Goal: Task Accomplishment & Management: Manage account settings

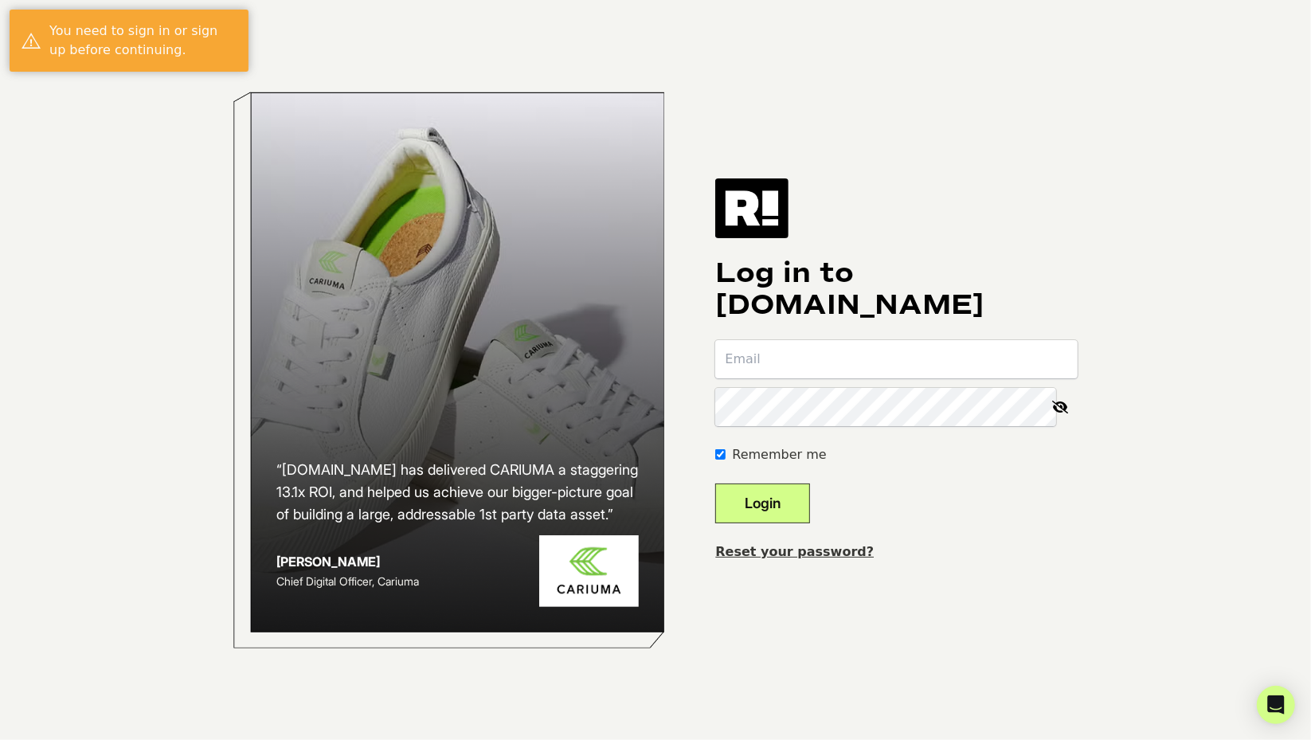
type input "[PERSON_NAME][EMAIL_ADDRESS][DOMAIN_NAME]"
click at [787, 527] on div "Log in to [DOMAIN_NAME] [PERSON_NAME][EMAIL_ADDRESS][DOMAIN_NAME] Remember me L…" at bounding box center [896, 369] width 362 height 382
click at [776, 514] on button "Login" at bounding box center [762, 504] width 95 height 40
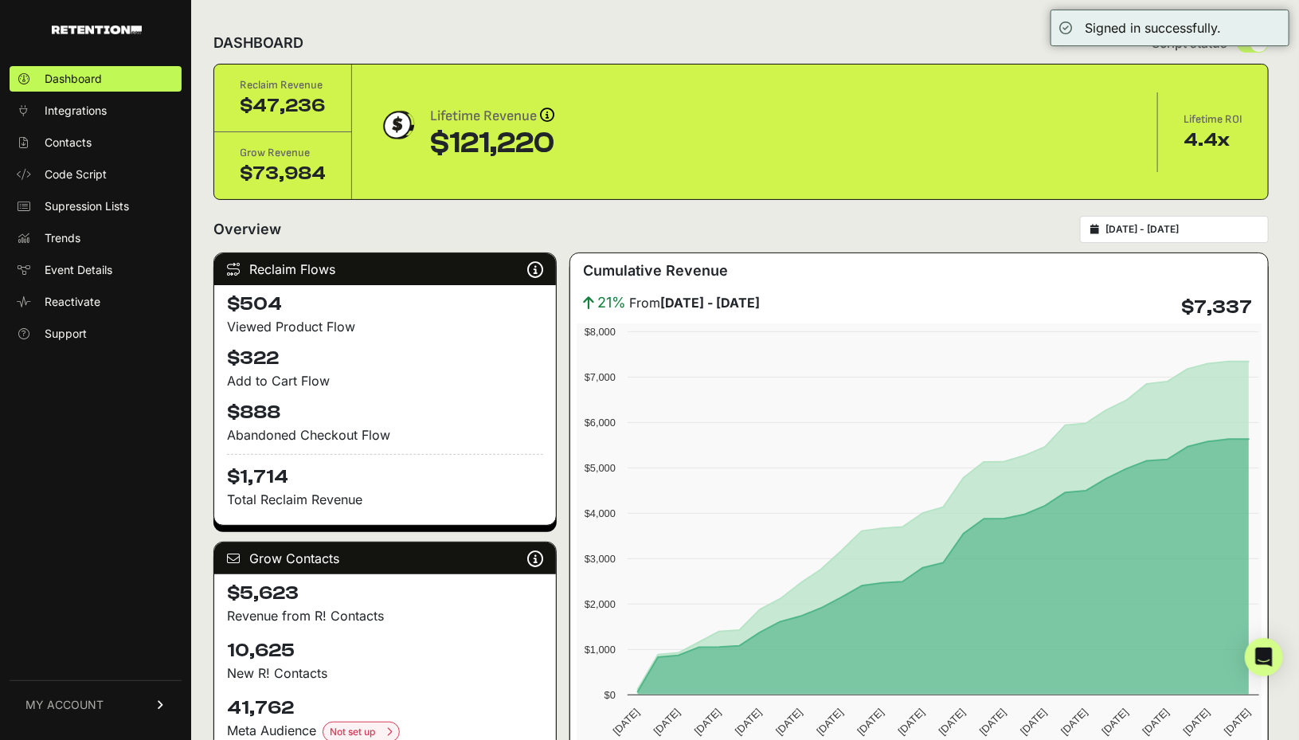
click at [91, 712] on span "MY ACCOUNT" at bounding box center [64, 705] width 78 height 16
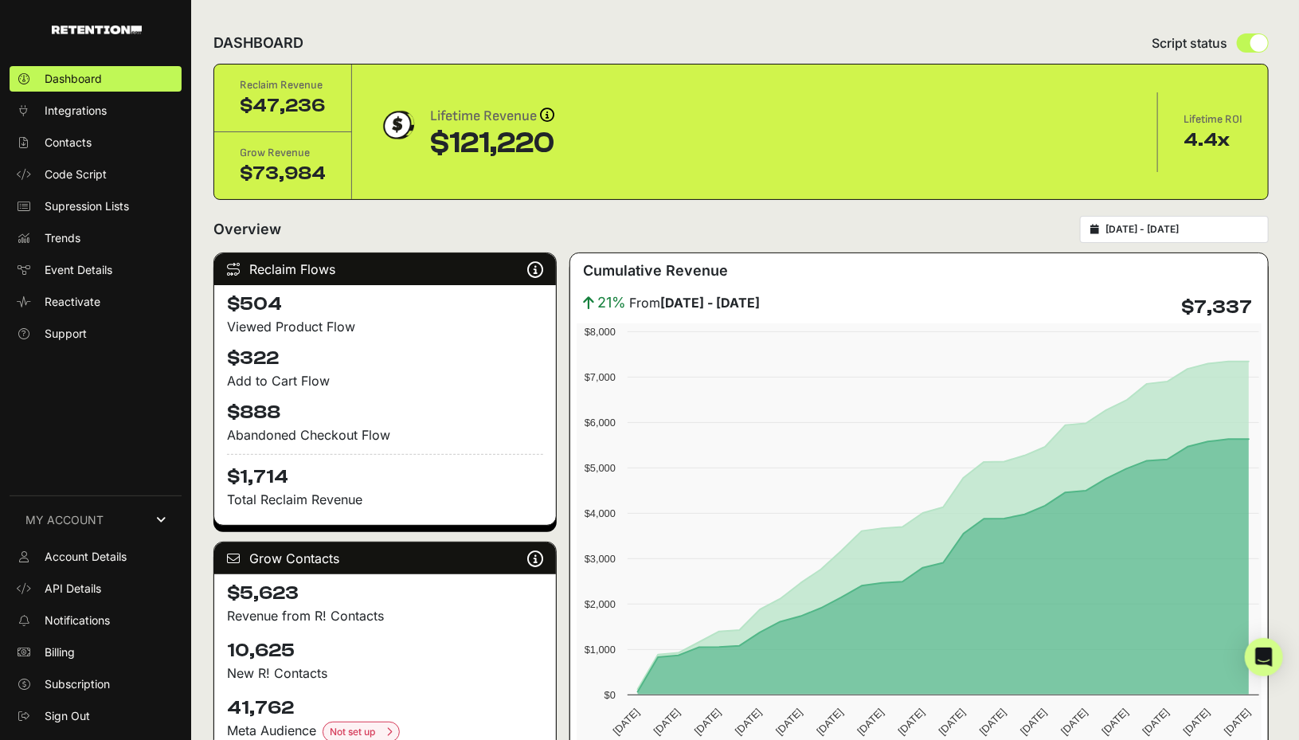
click at [116, 554] on span "Account Details" at bounding box center [86, 557] width 82 height 16
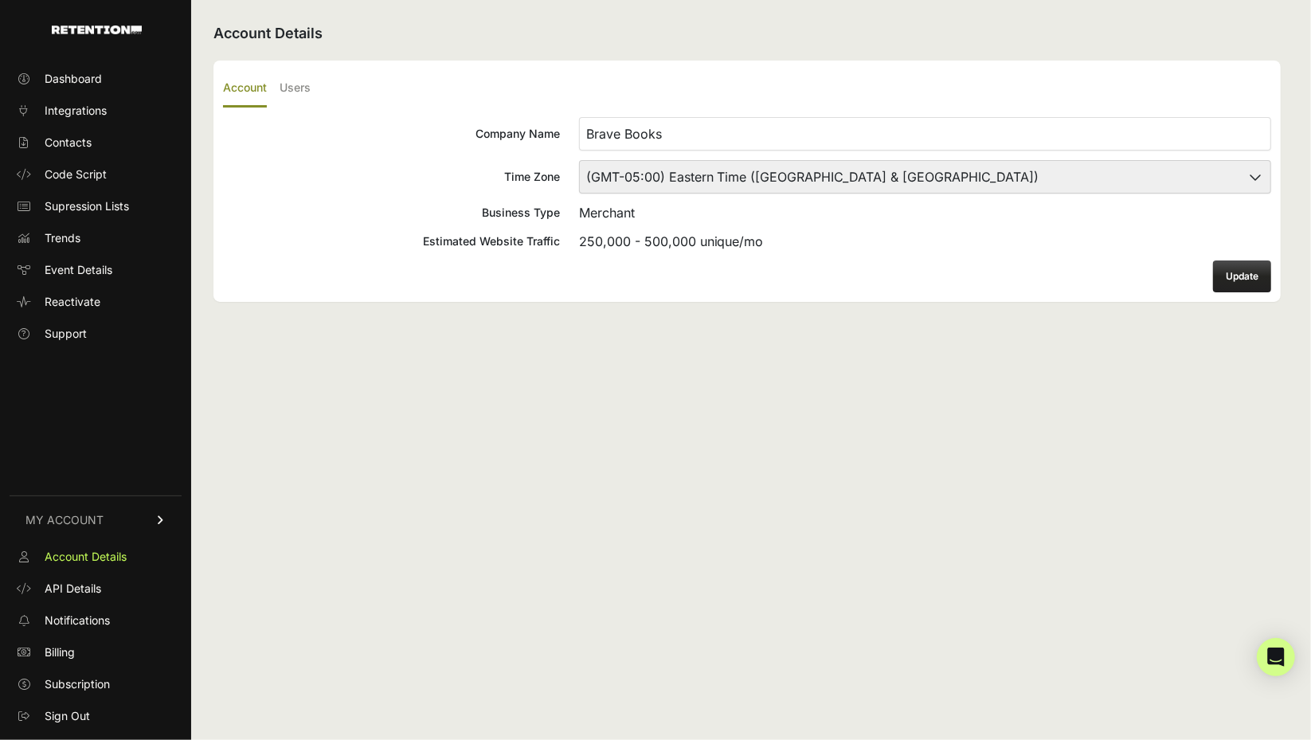
drag, startPoint x: 273, startPoint y: 72, endPoint x: 287, endPoint y: 82, distance: 17.0
click at [284, 80] on ul "Account Users" at bounding box center [747, 88] width 1048 height 37
click at [296, 87] on label "Users" at bounding box center [295, 88] width 31 height 37
click at [0, 0] on input "Users" at bounding box center [0, 0] width 0 height 0
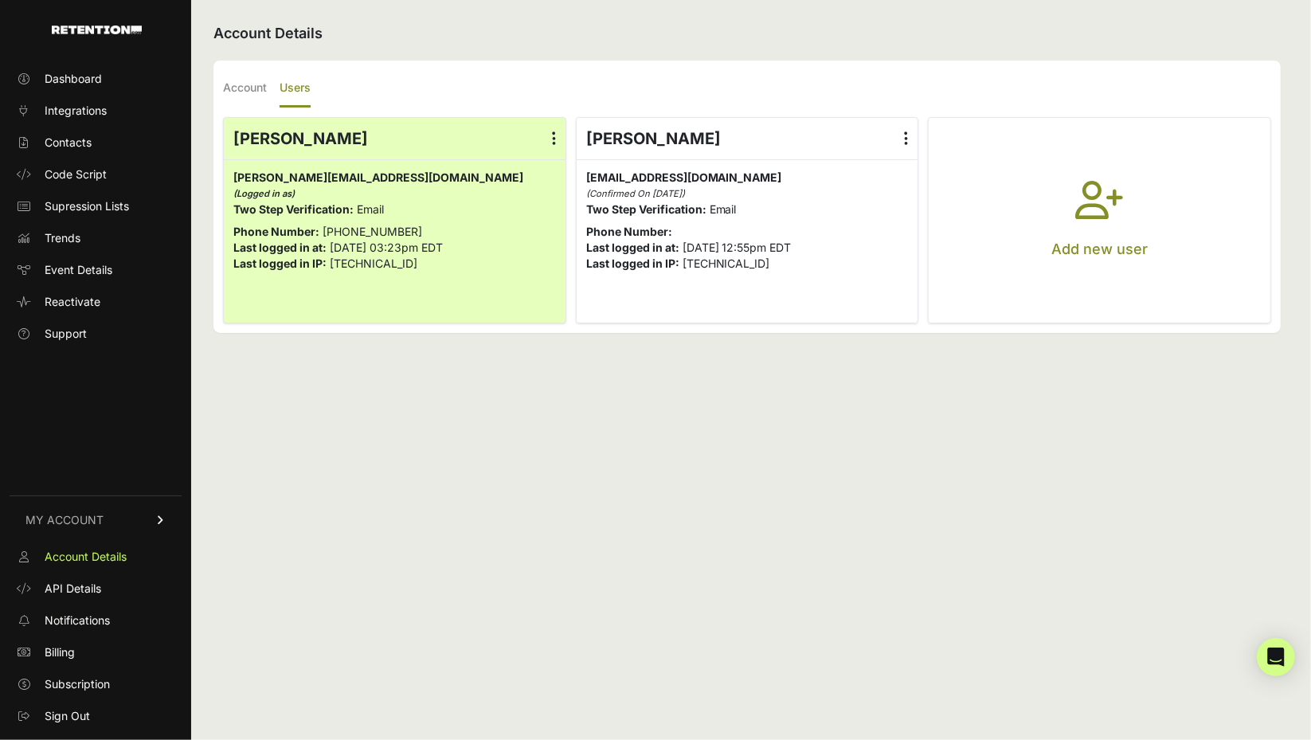
drag, startPoint x: 1045, startPoint y: 206, endPoint x: 1032, endPoint y: 213, distance: 14.6
click at [1044, 206] on button "Add new user" at bounding box center [1100, 220] width 342 height 205
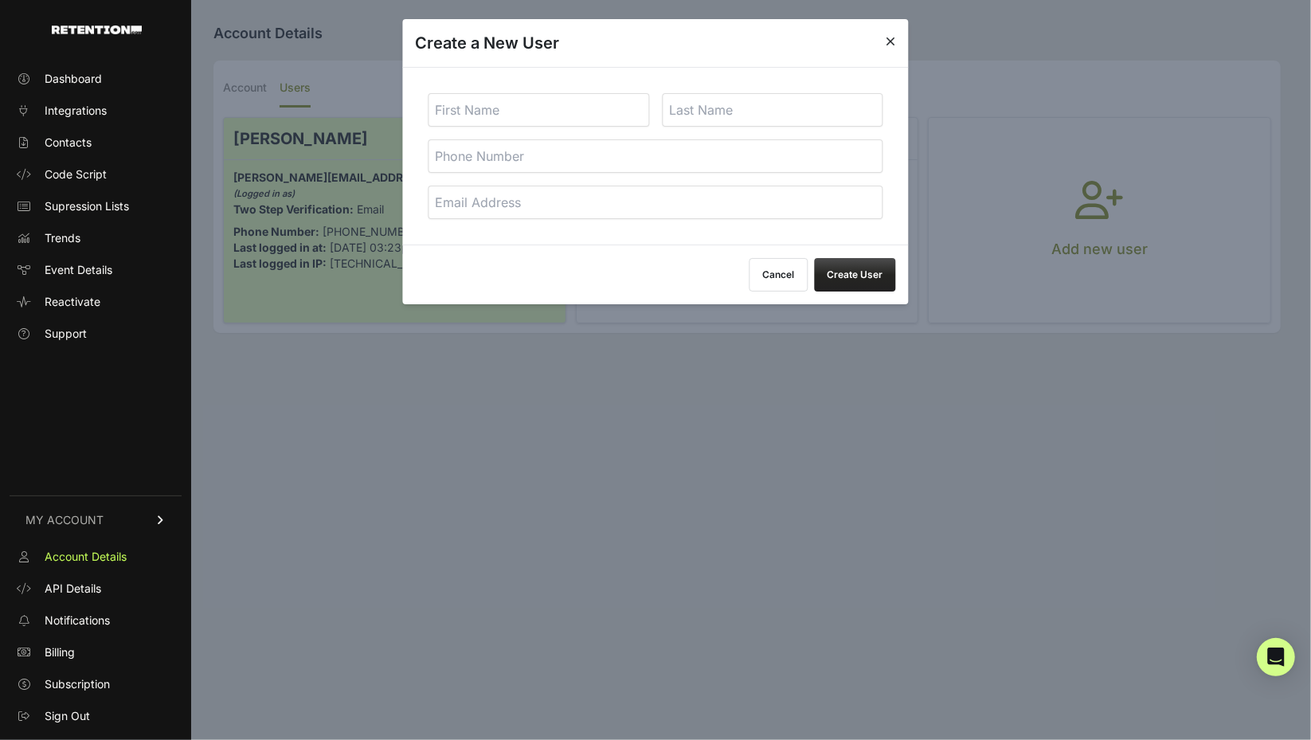
drag, startPoint x: 565, startPoint y: 108, endPoint x: 567, endPoint y: 119, distance: 11.4
click at [565, 108] on input "text" at bounding box center [539, 109] width 221 height 33
type input "Baker"
type input "Paffie"
type input "Baker@brave.us"
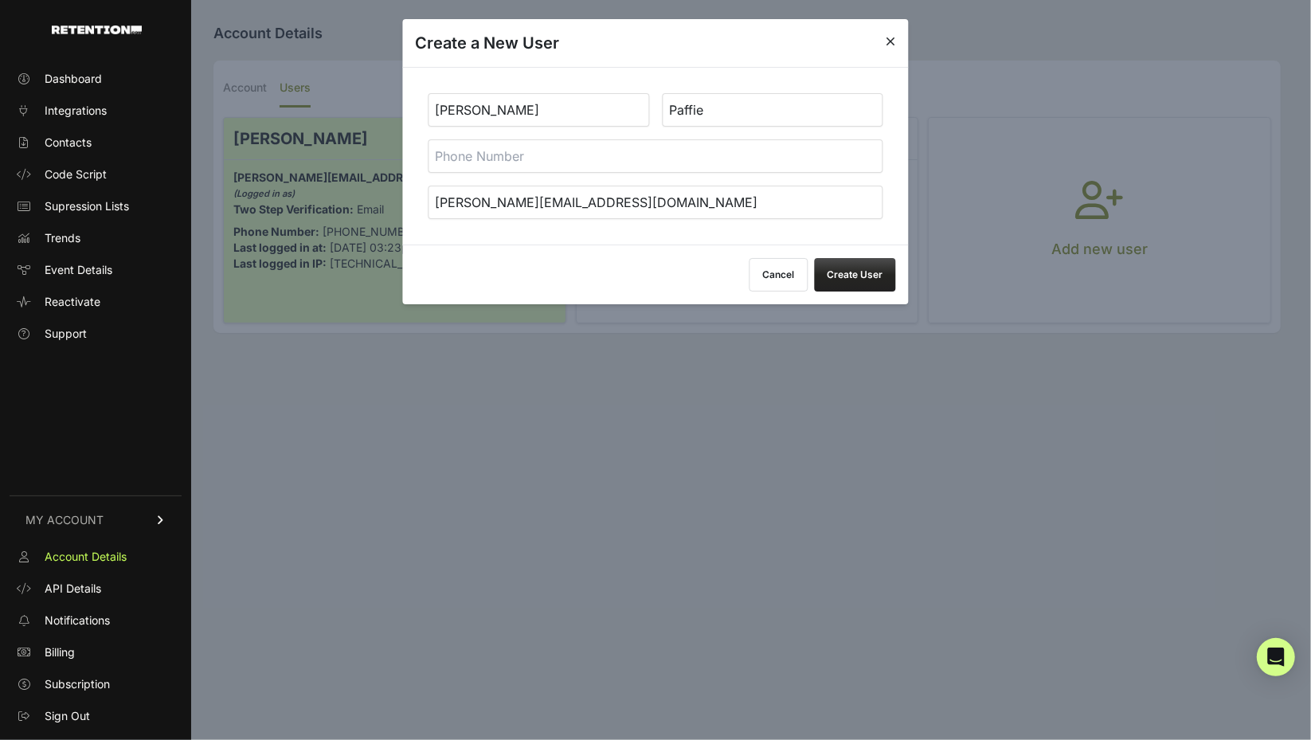
click at [861, 284] on button "Create User" at bounding box center [855, 274] width 81 height 33
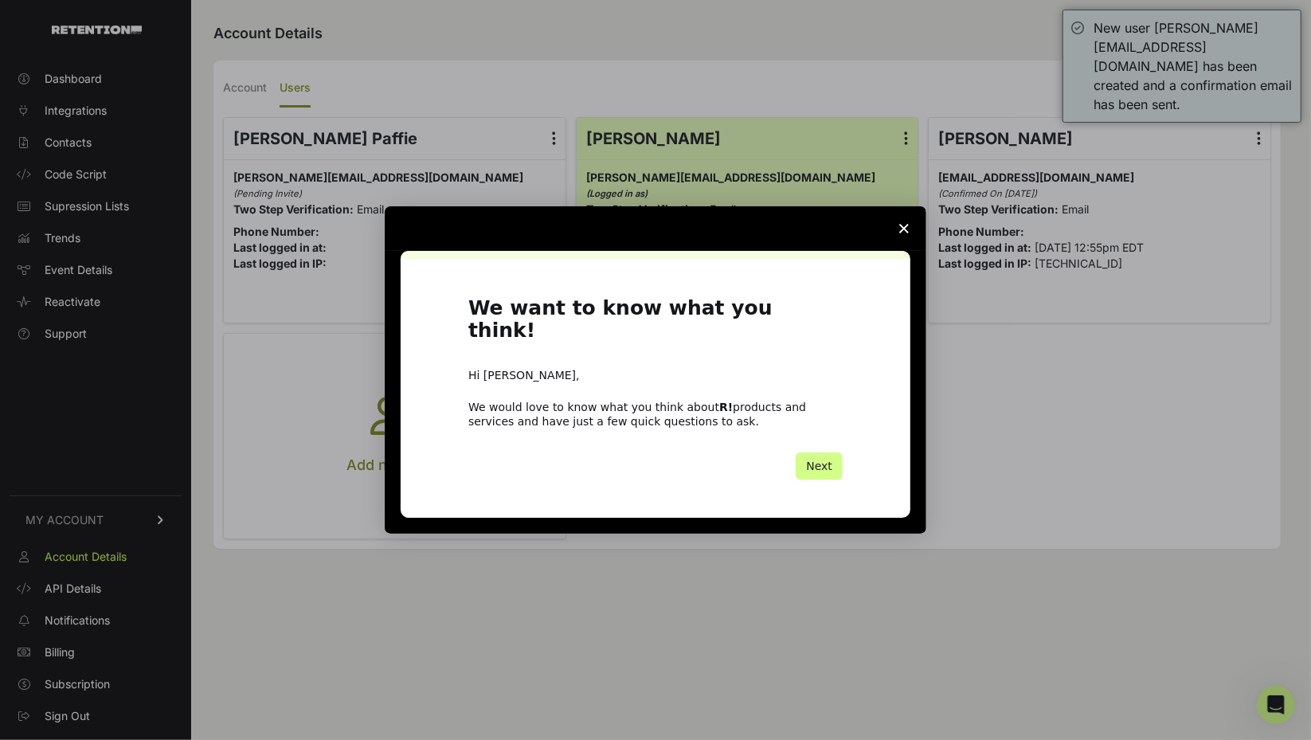
click at [900, 233] on icon "Close survey" at bounding box center [904, 229] width 10 height 10
